Goal: Check status: Check status

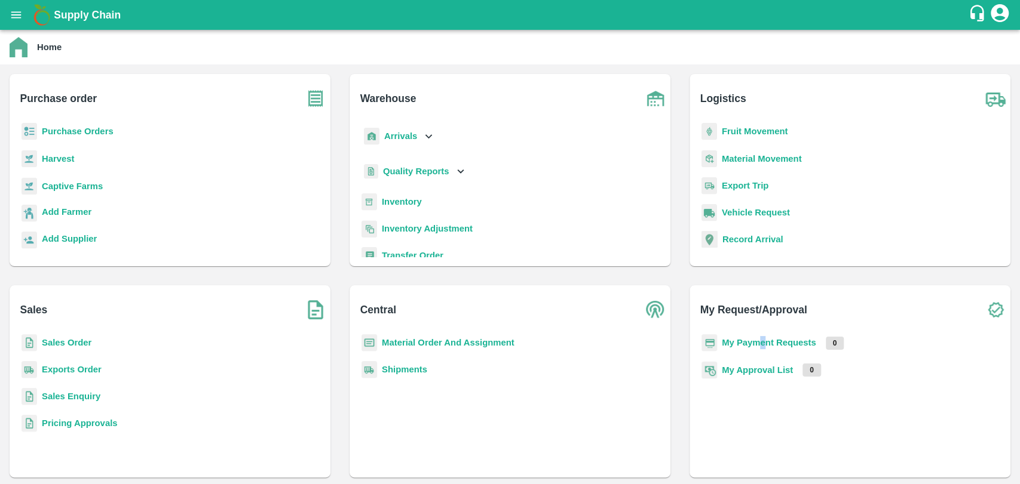
drag, startPoint x: 755, startPoint y: 349, endPoint x: 764, endPoint y: 344, distance: 10.4
click at [764, 344] on p "My Payment Requests" at bounding box center [768, 342] width 94 height 13
click at [764, 344] on b "My Payment Requests" at bounding box center [768, 343] width 94 height 10
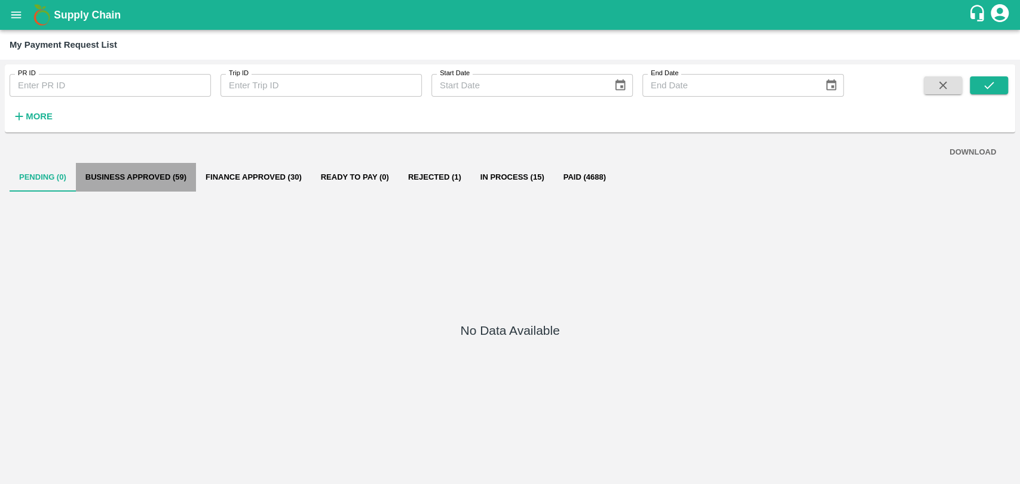
click at [139, 182] on button "Business Approved (59)" at bounding box center [136, 177] width 120 height 29
